Goal: Transaction & Acquisition: Purchase product/service

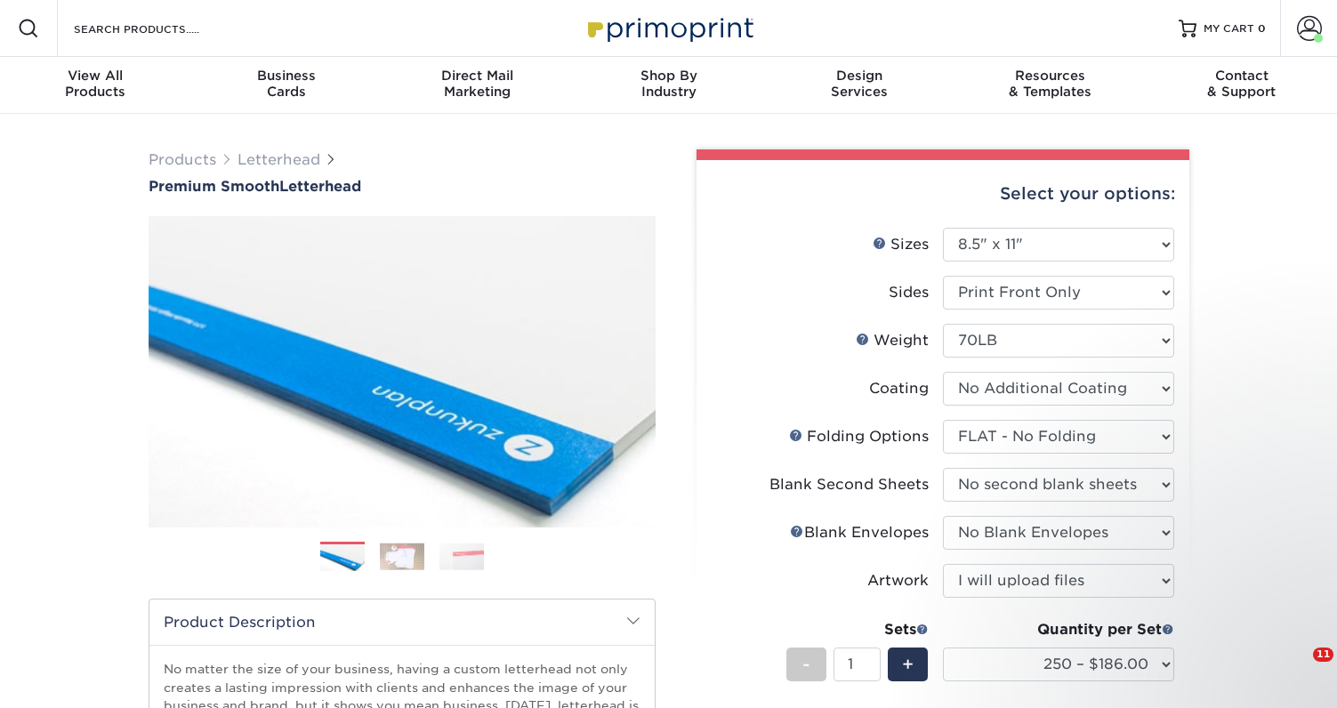
select select "8.50x11.00"
select select "9b1d5825-34d1-4721-9874-ed79abb003d7"
select select "80c01c16-d127-4b18-b8f3-2c0f873fa65b"
select select "9f137334-7cf0-4a73-8a74-a4df662606ea"
select select "upload"
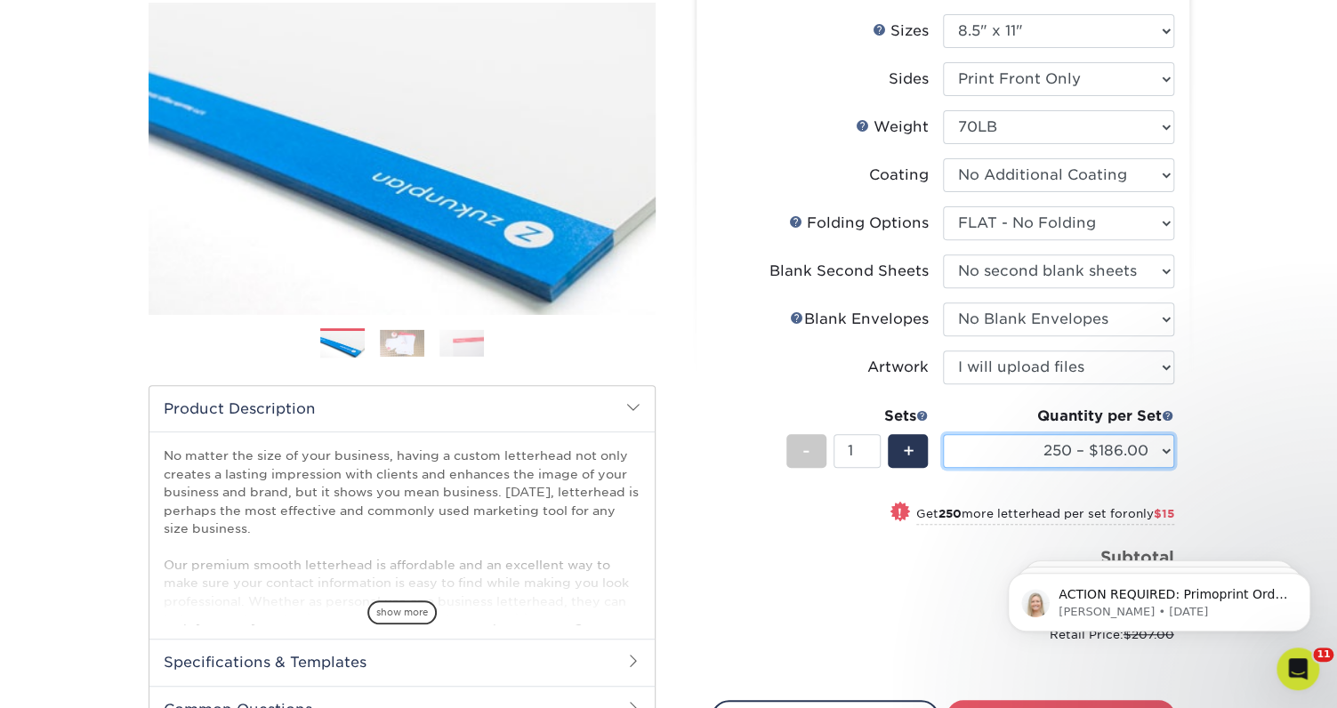
click at [1158, 453] on select "250 – $186.00 500 – $201.00 1000 – $229.00 2500 – $346.00 5000 – $463.00 10000 …" at bounding box center [1058, 451] width 231 height 34
click at [1159, 452] on select "250 – $186.00 500 – $201.00 1000 – $229.00 2500 – $346.00 5000 – $463.00 10000 …" at bounding box center [1058, 451] width 231 height 34
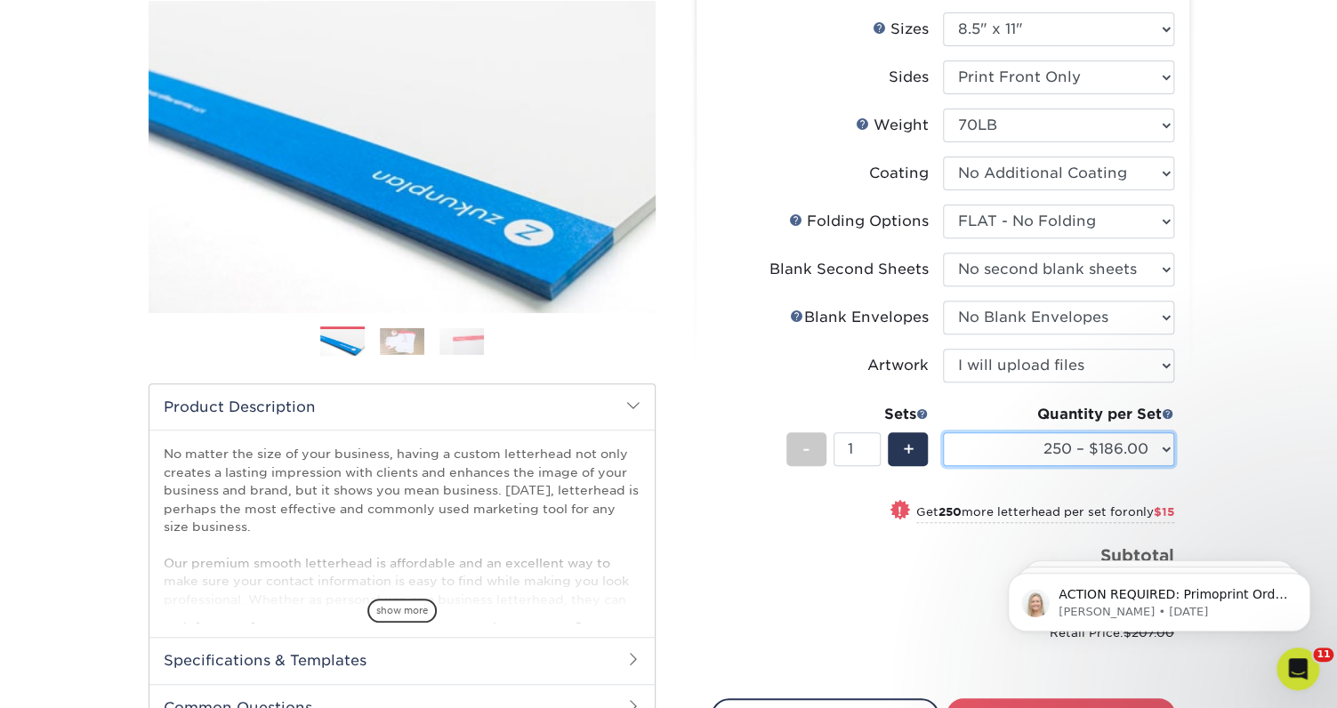
click at [1164, 453] on select "250 – $186.00 500 – $201.00 1000 – $229.00 2500 – $346.00 5000 – $463.00 10000 …" at bounding box center [1058, 449] width 231 height 34
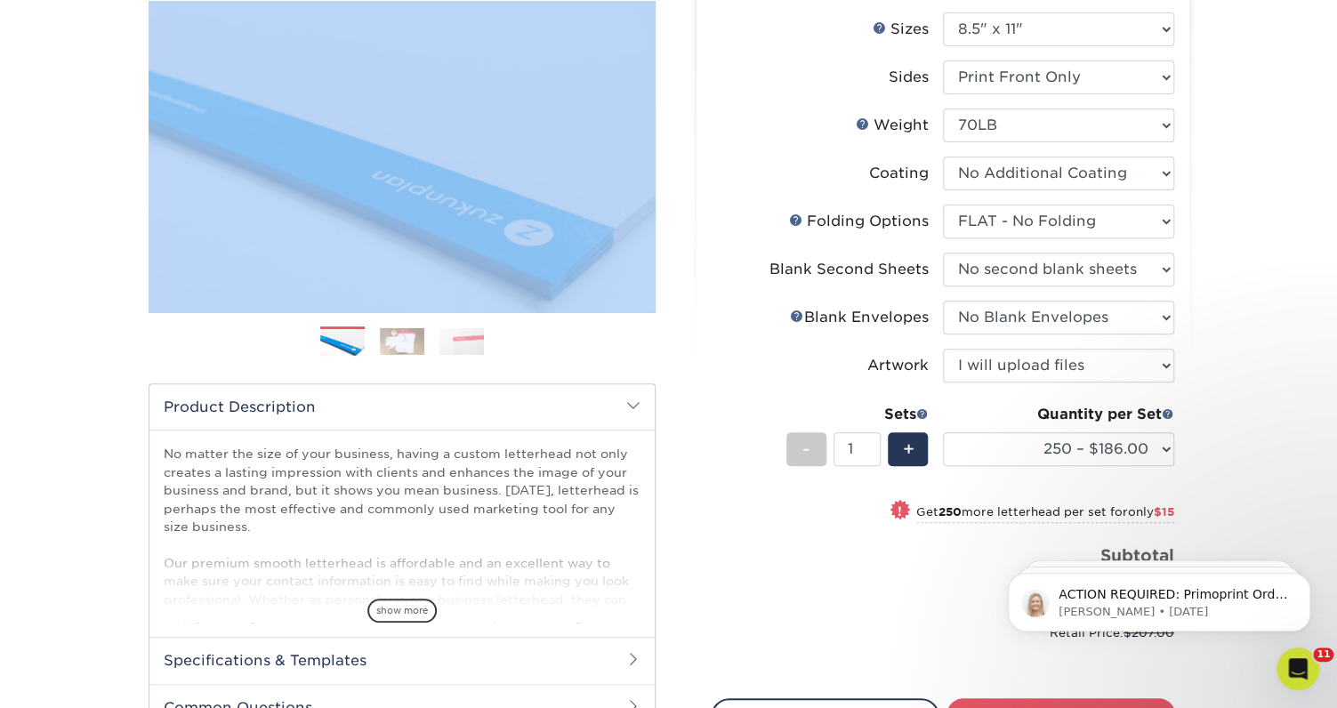
click at [130, 0] on html "Resources Menu Search Products Account Welcome, Jenny Primo Client Account Dash…" at bounding box center [668, 606] width 1337 height 1642
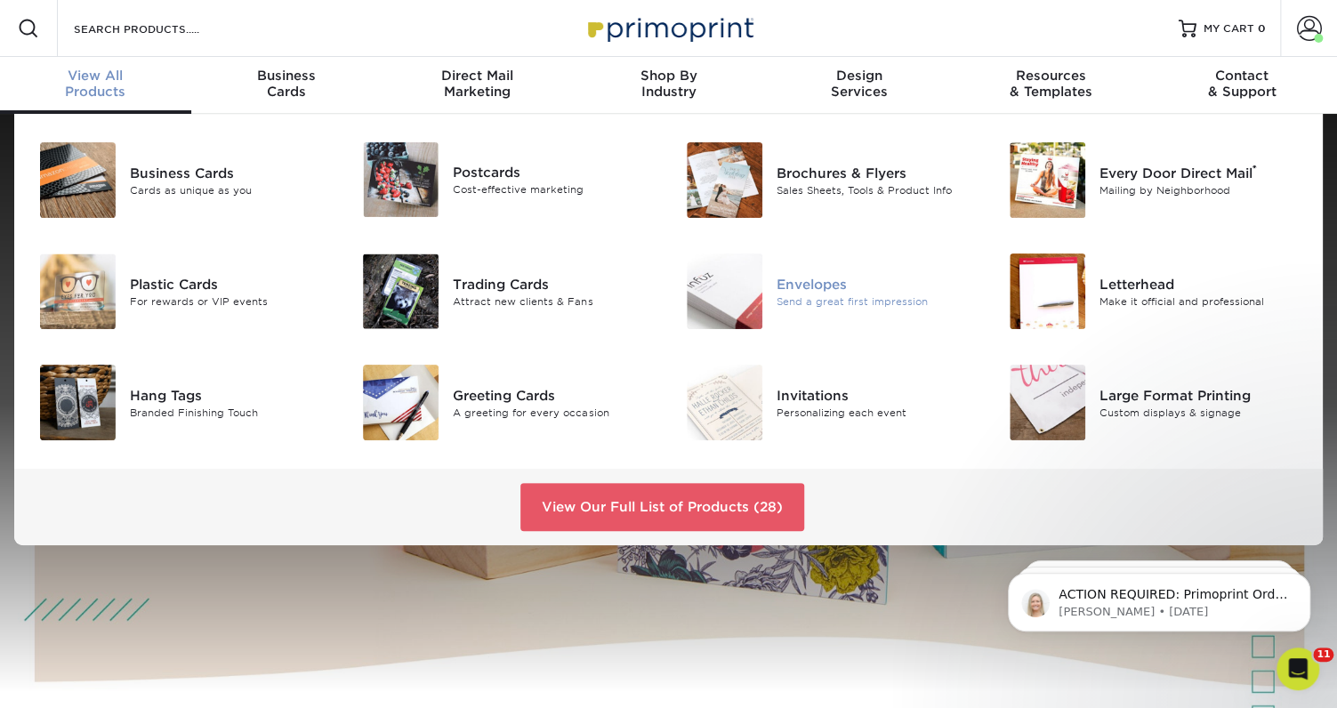
click at [795, 287] on div "Envelopes" at bounding box center [878, 284] width 202 height 20
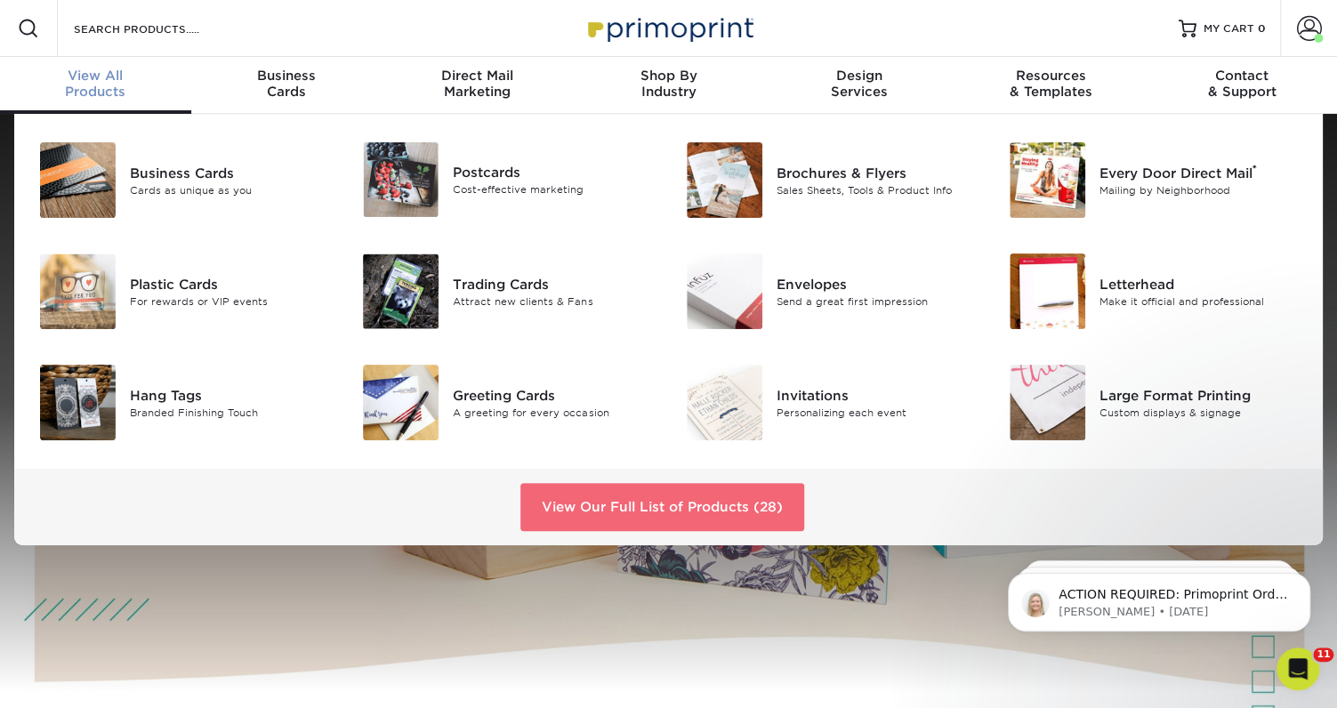
click at [607, 520] on link "View Our Full List of Products (28)" at bounding box center [663, 507] width 284 height 48
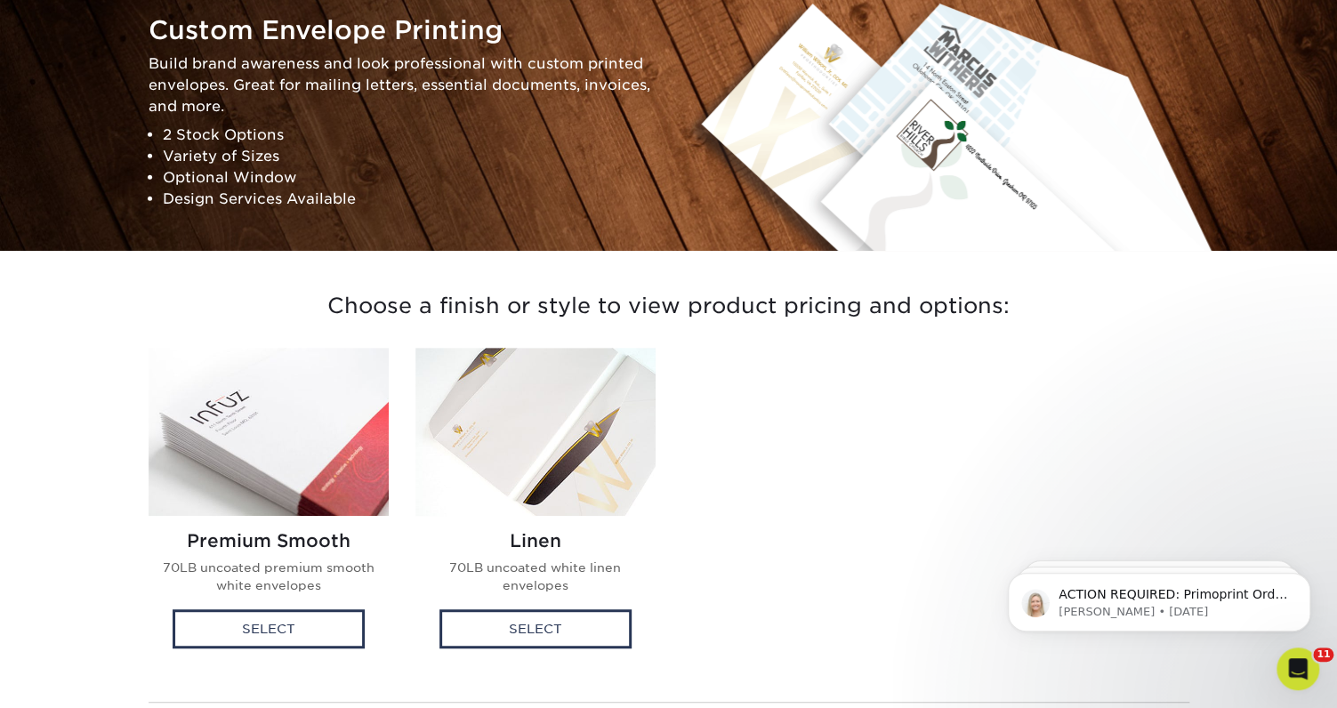
scroll to position [214, 0]
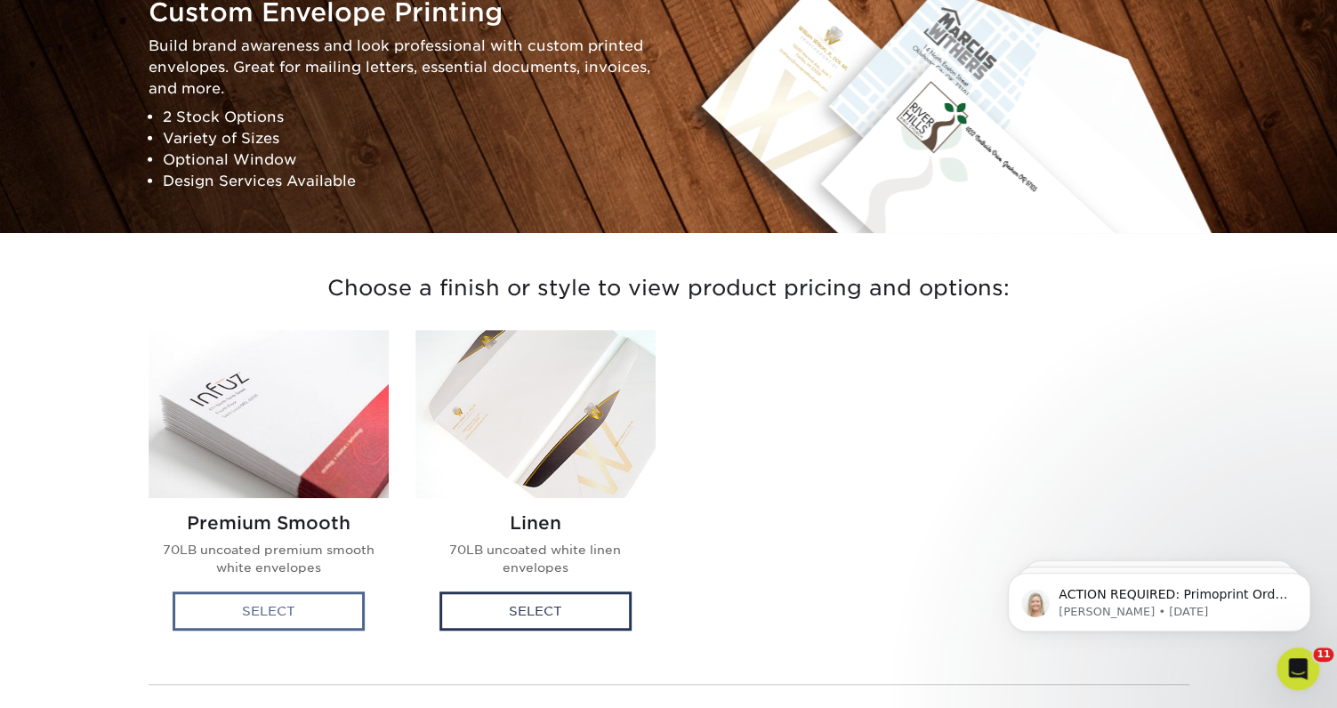
click at [313, 614] on div "Select" at bounding box center [269, 611] width 192 height 39
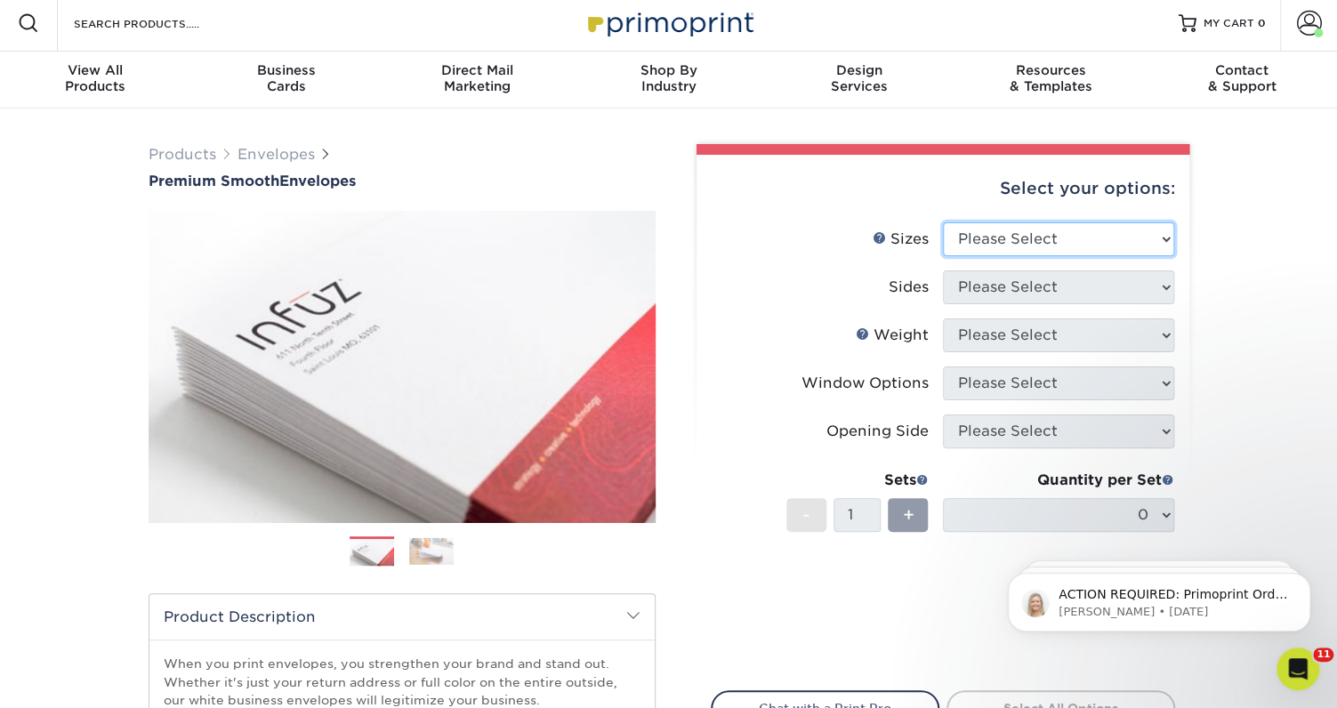
select select "4.12x9.50"
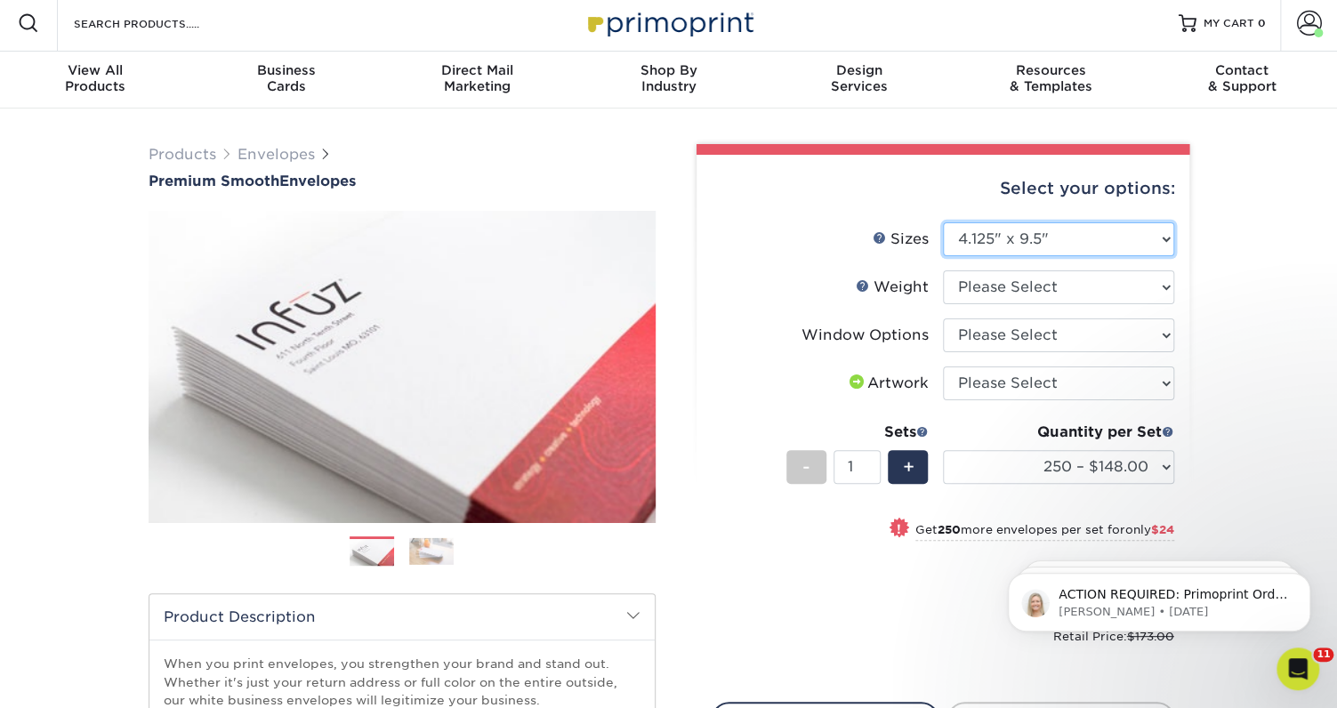
scroll to position [4, 0]
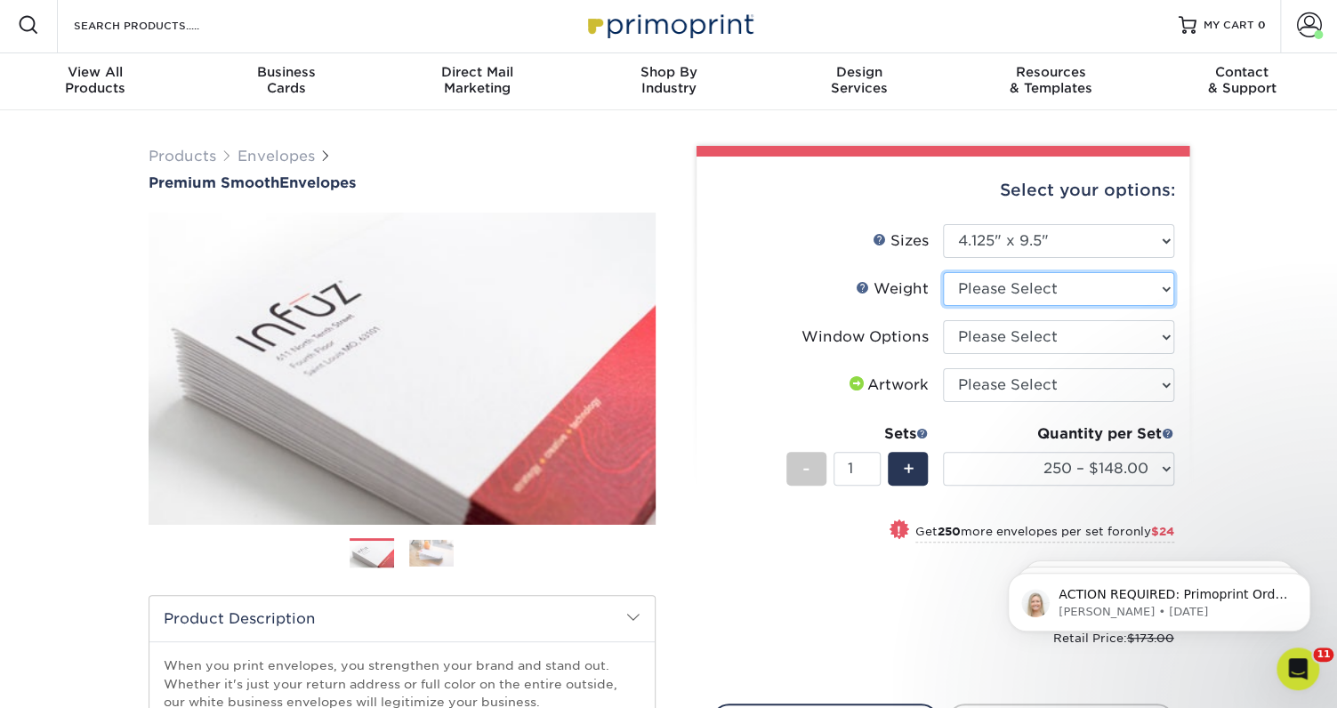
select select "70LB"
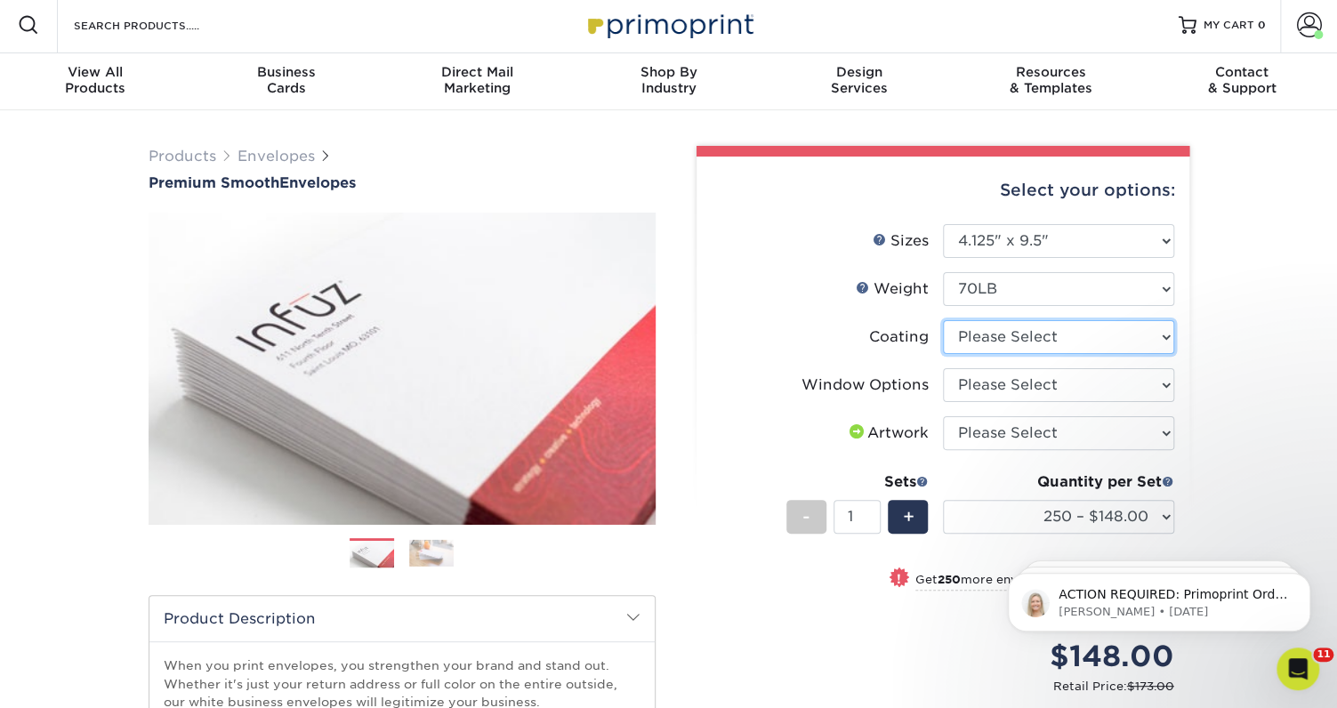
select select "3e7618de-abca-4bda-9f97-8b9129e913d8"
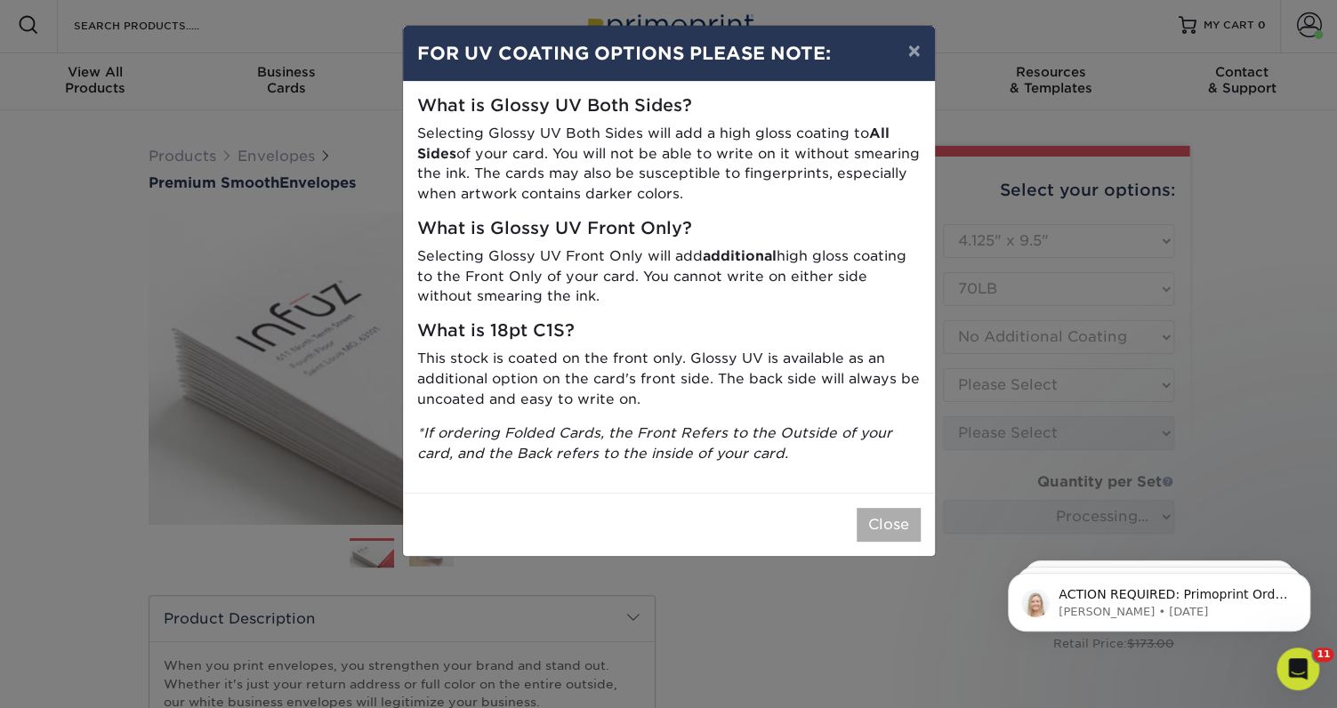
click at [884, 518] on button "Close" at bounding box center [889, 525] width 64 height 34
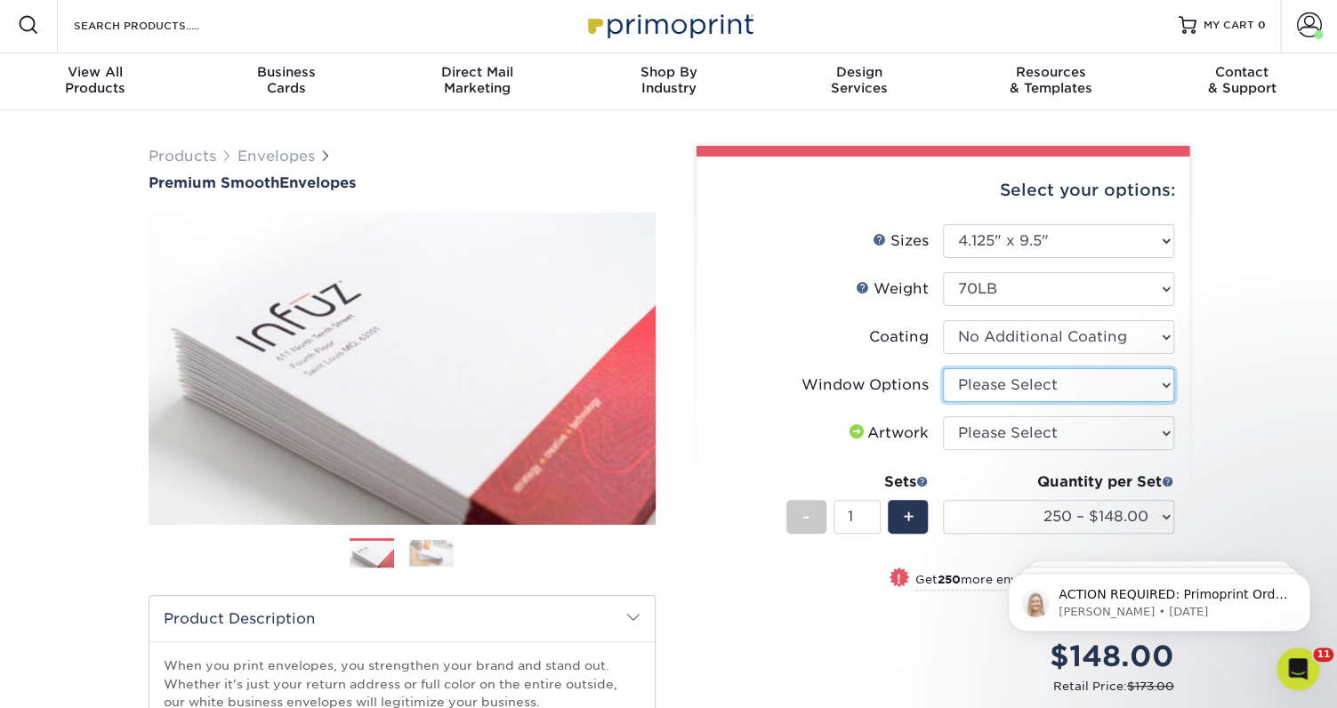
select select "1f9e9f9f-4237-4243-ba79-49052844f6e6"
select select "upload"
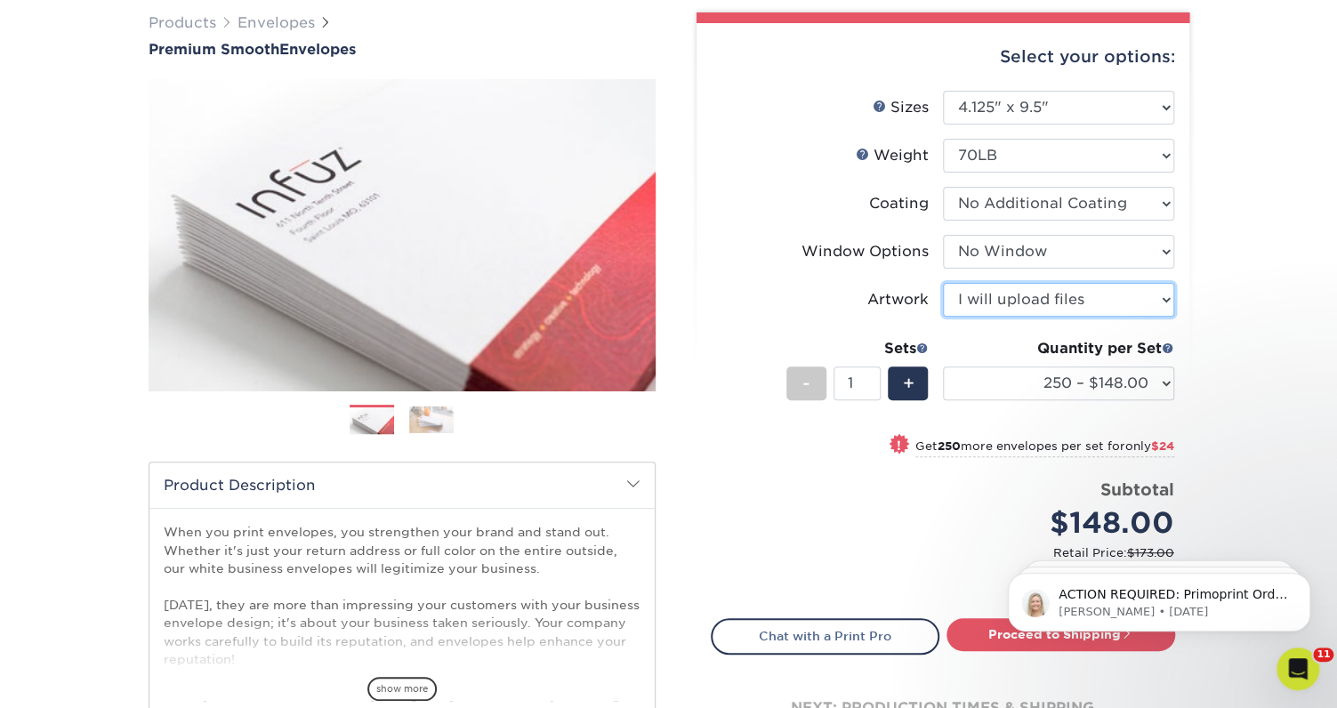
scroll to position [133, 0]
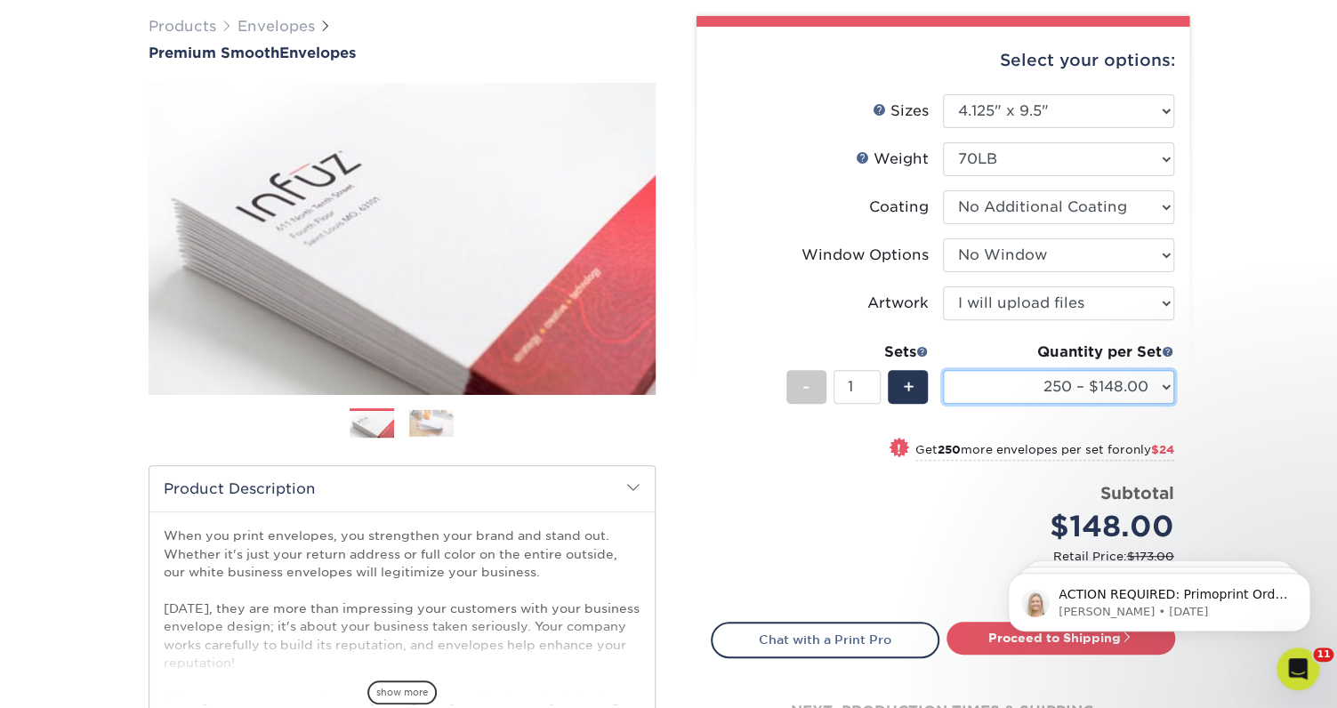
click at [1155, 385] on select "250 – $148.00 500 – $172.00 1000 – $214.00 2500 – $331.00 5000 – $483.00 10000 …" at bounding box center [1058, 387] width 231 height 34
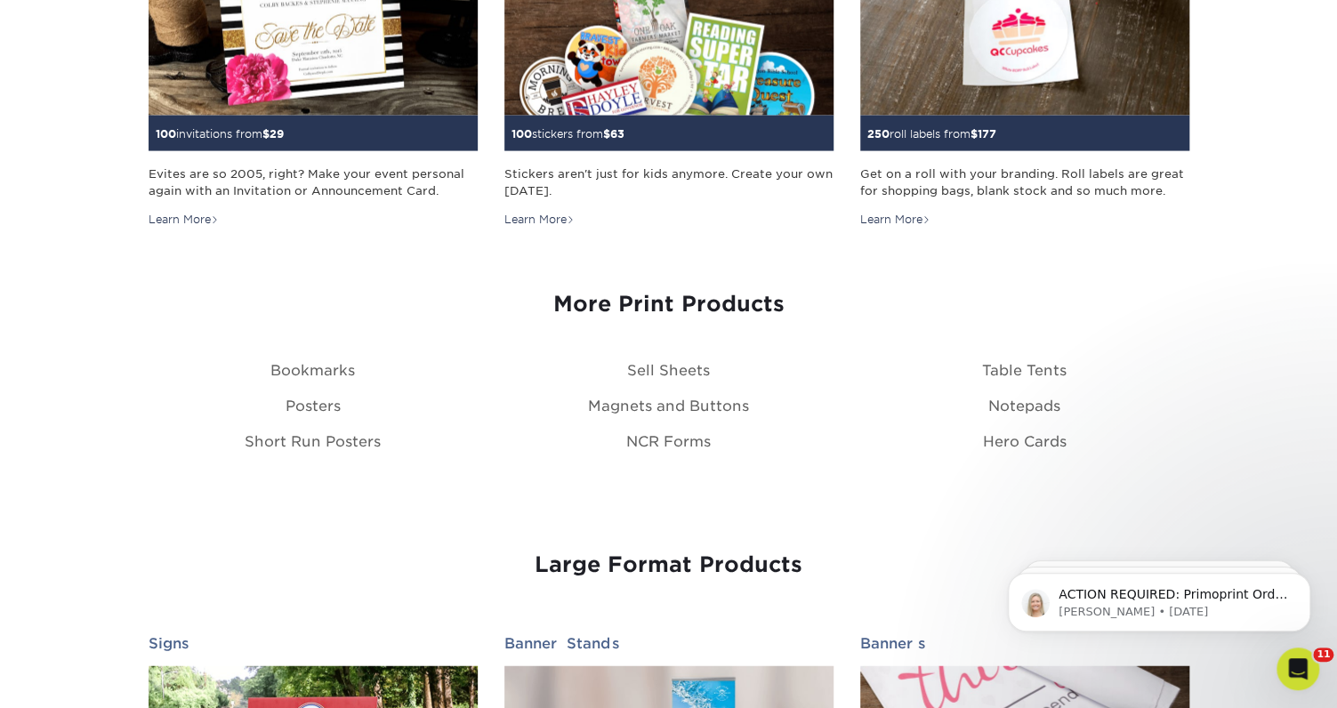
scroll to position [1875, 0]
click at [1018, 399] on link "Notepads" at bounding box center [1025, 405] width 72 height 17
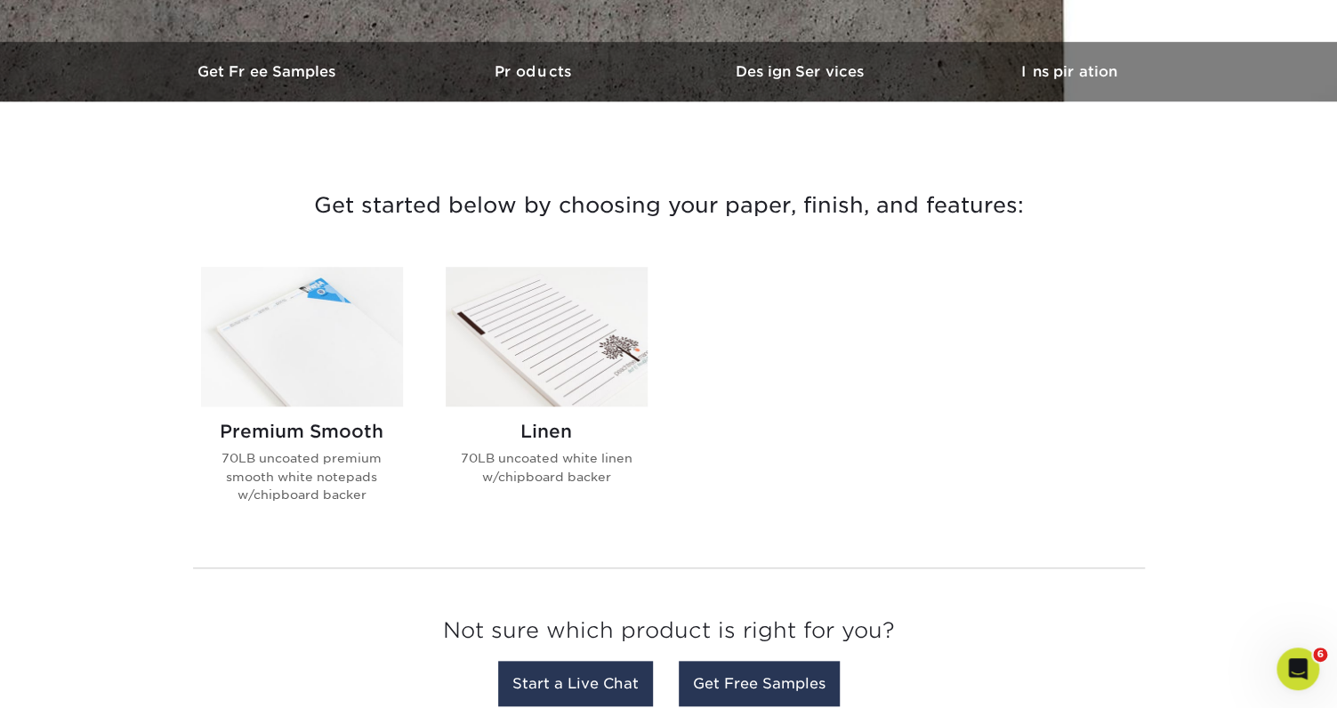
scroll to position [529, 0]
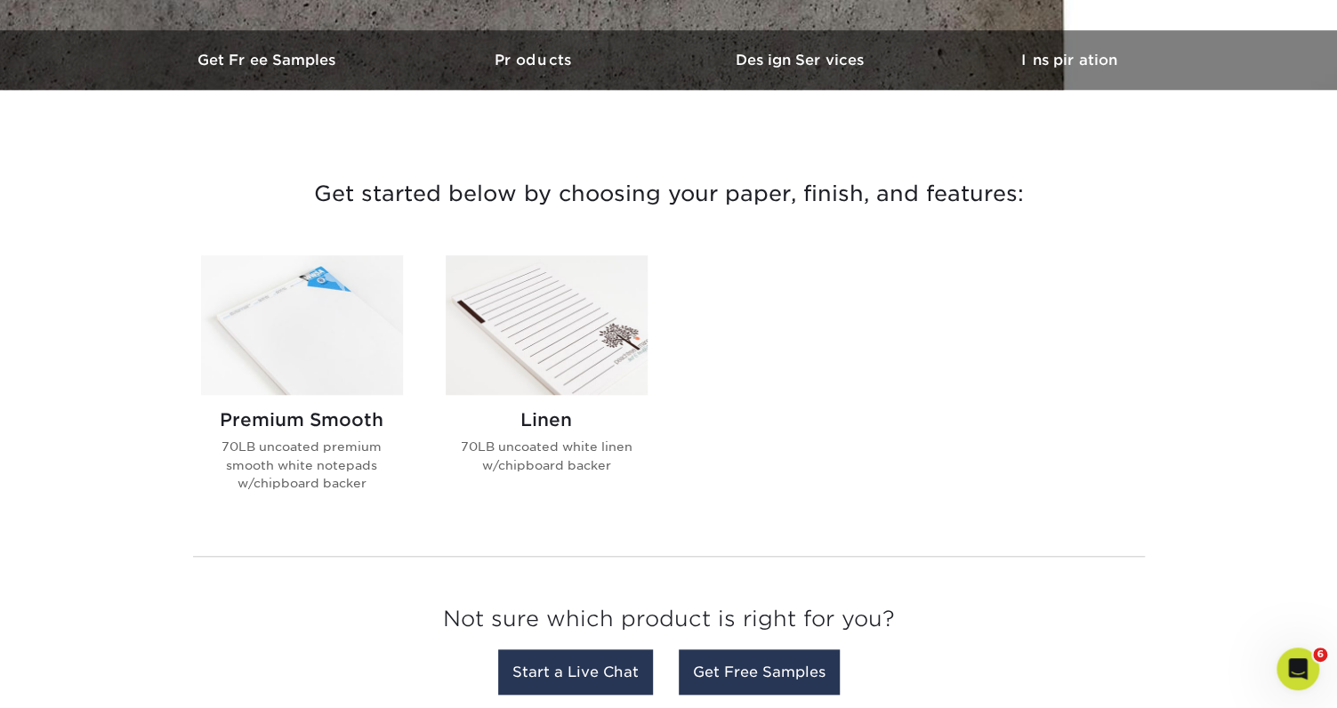
click at [364, 342] on img at bounding box center [302, 325] width 202 height 140
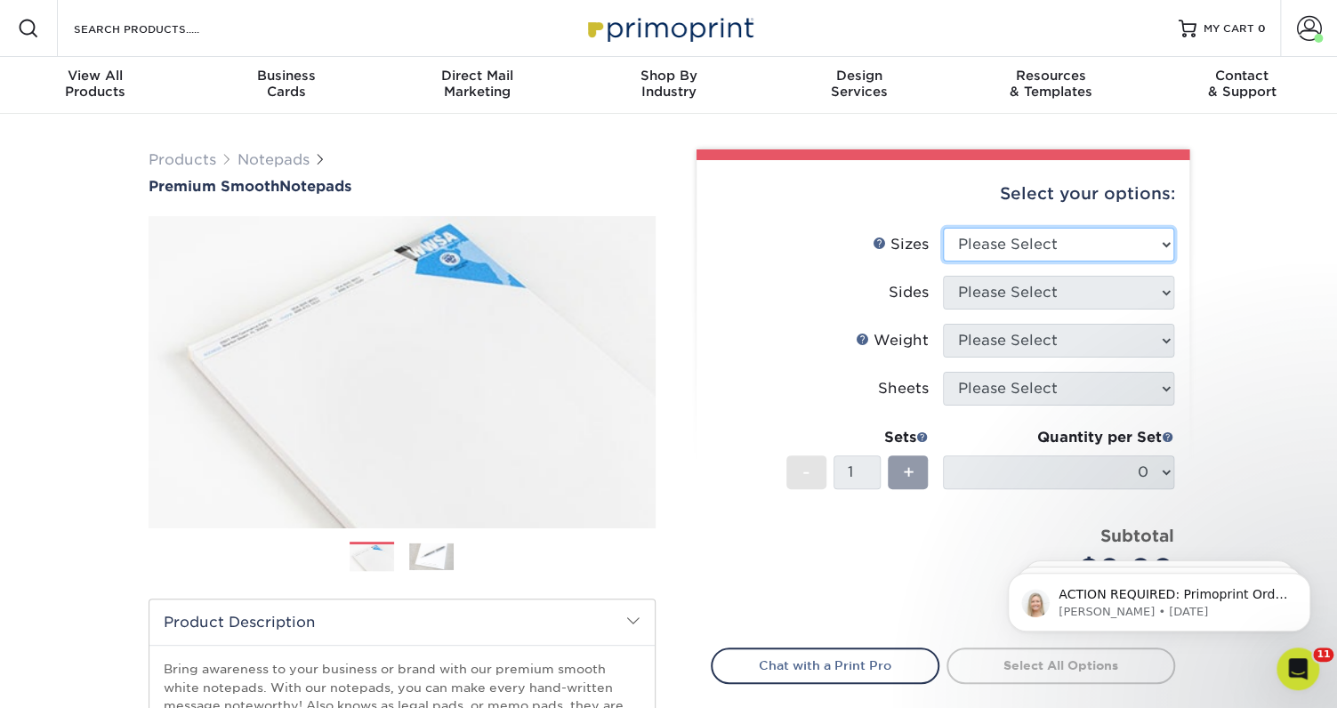
scroll to position [1, 0]
select select "4.00x6.00"
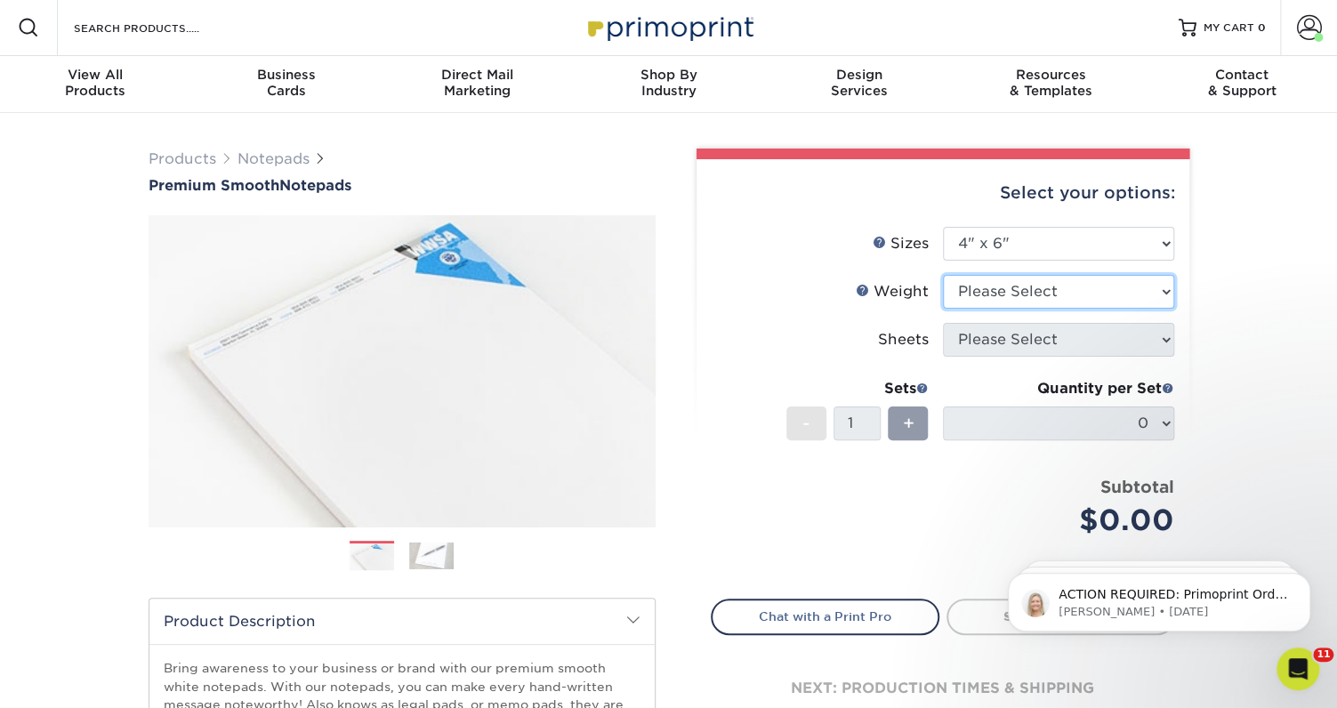
select select "70LB"
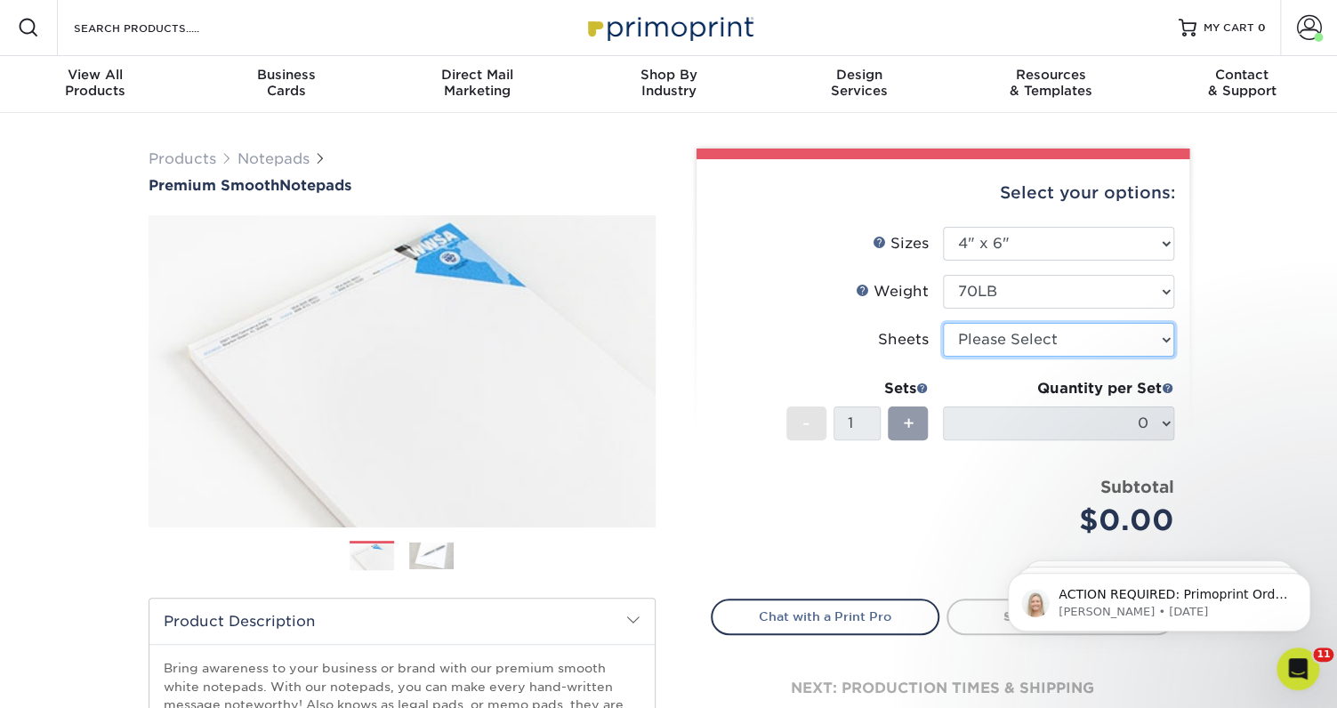
select select "25"
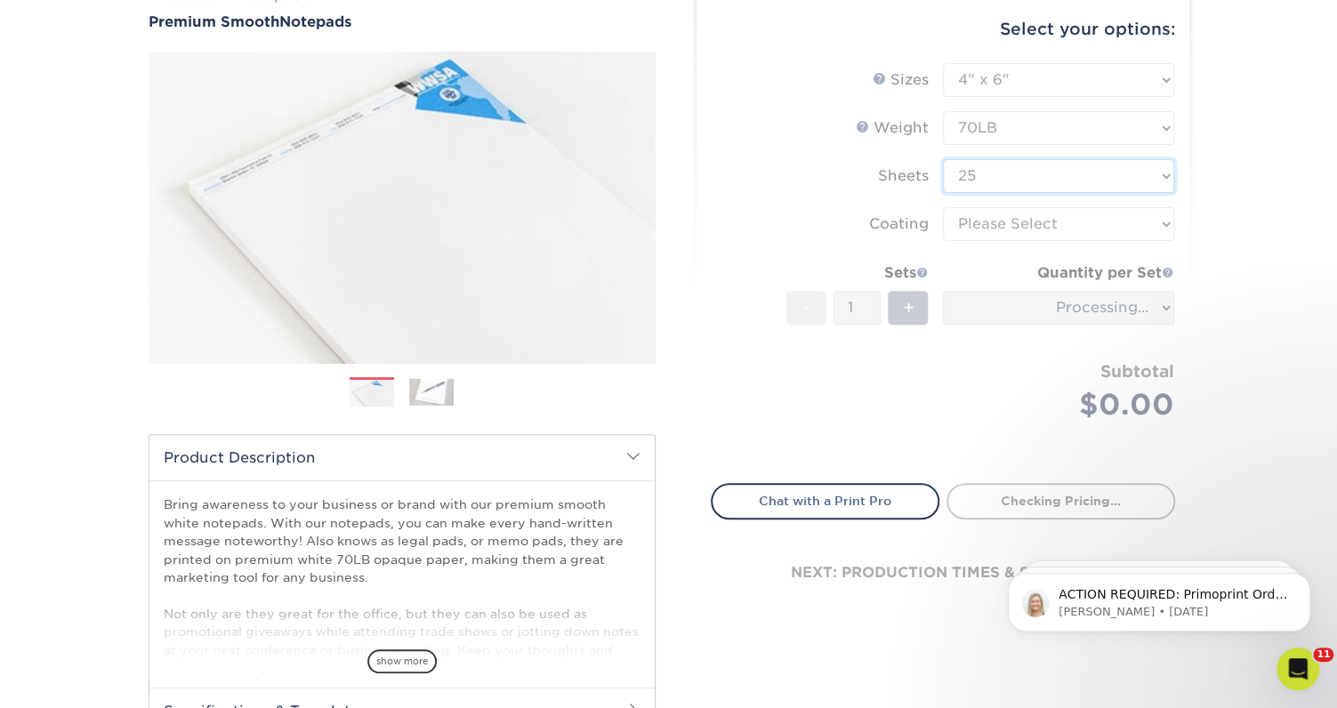
scroll to position [166, 0]
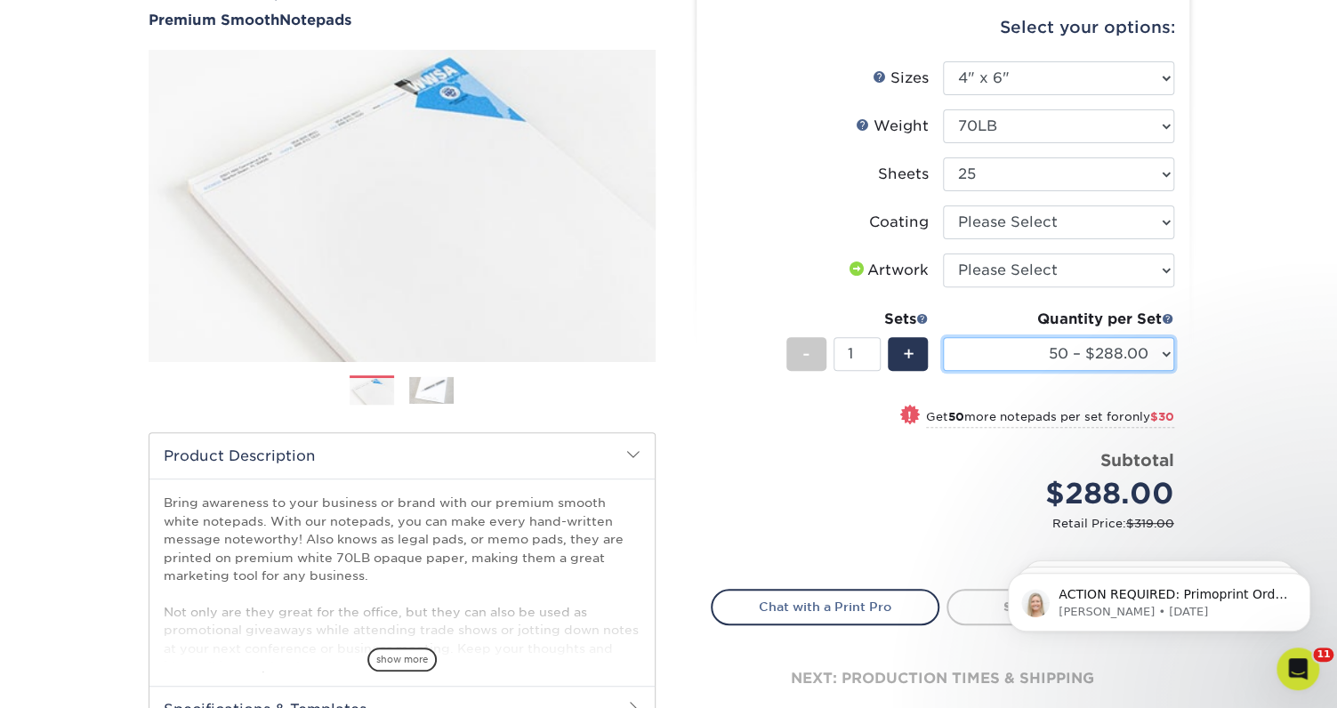
select select "100 – $318.00"
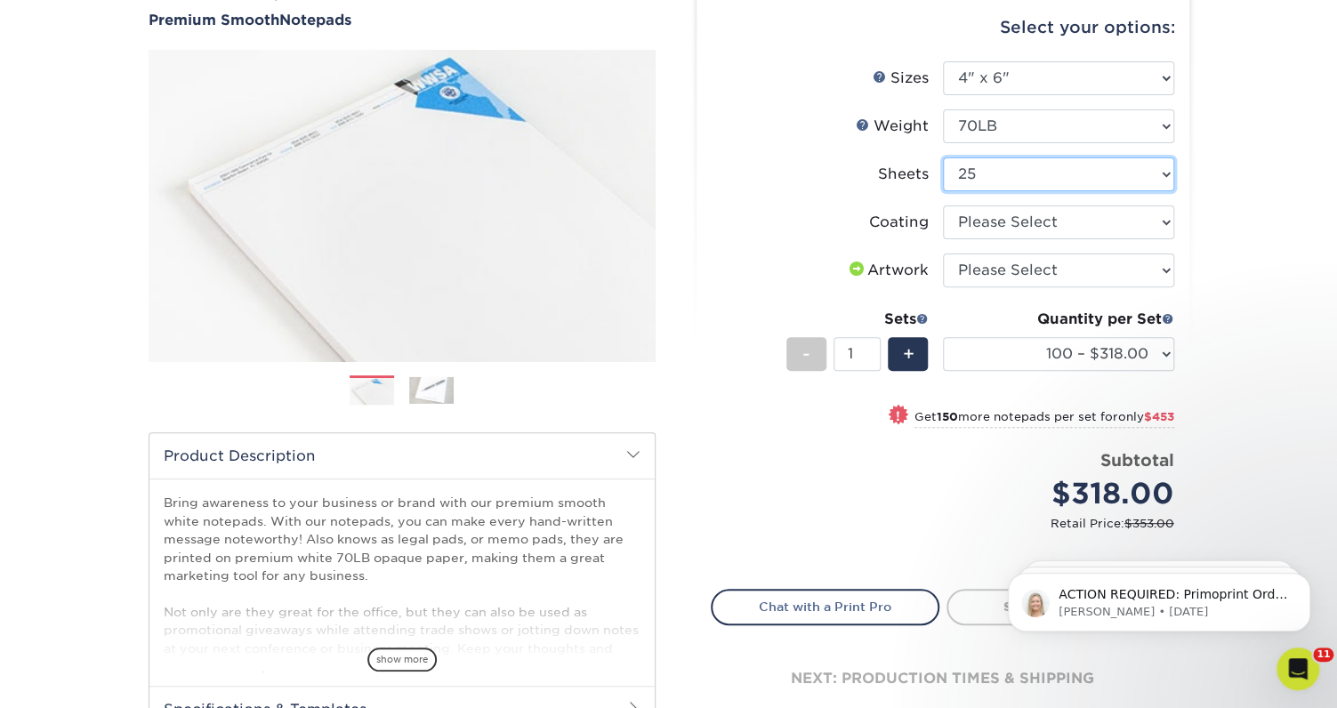
select select "50"
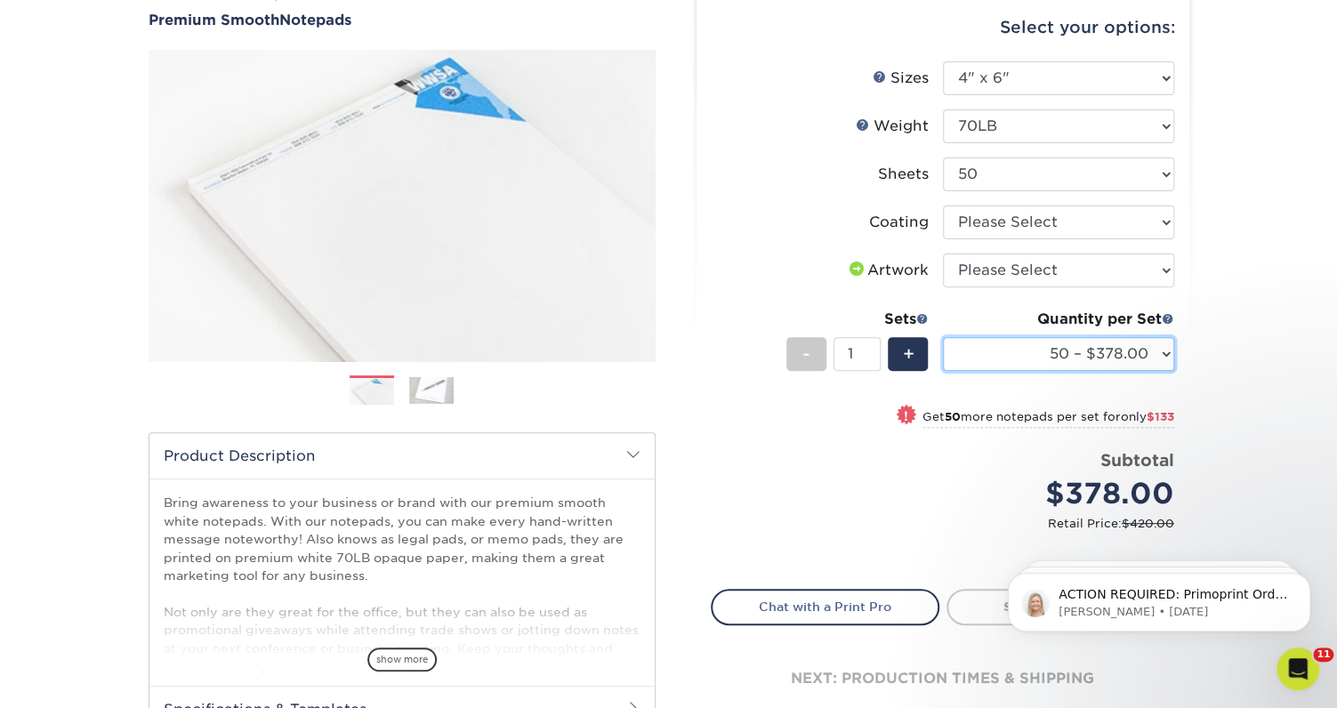
select select "100 – $511.00"
